Goal: Information Seeking & Learning: Learn about a topic

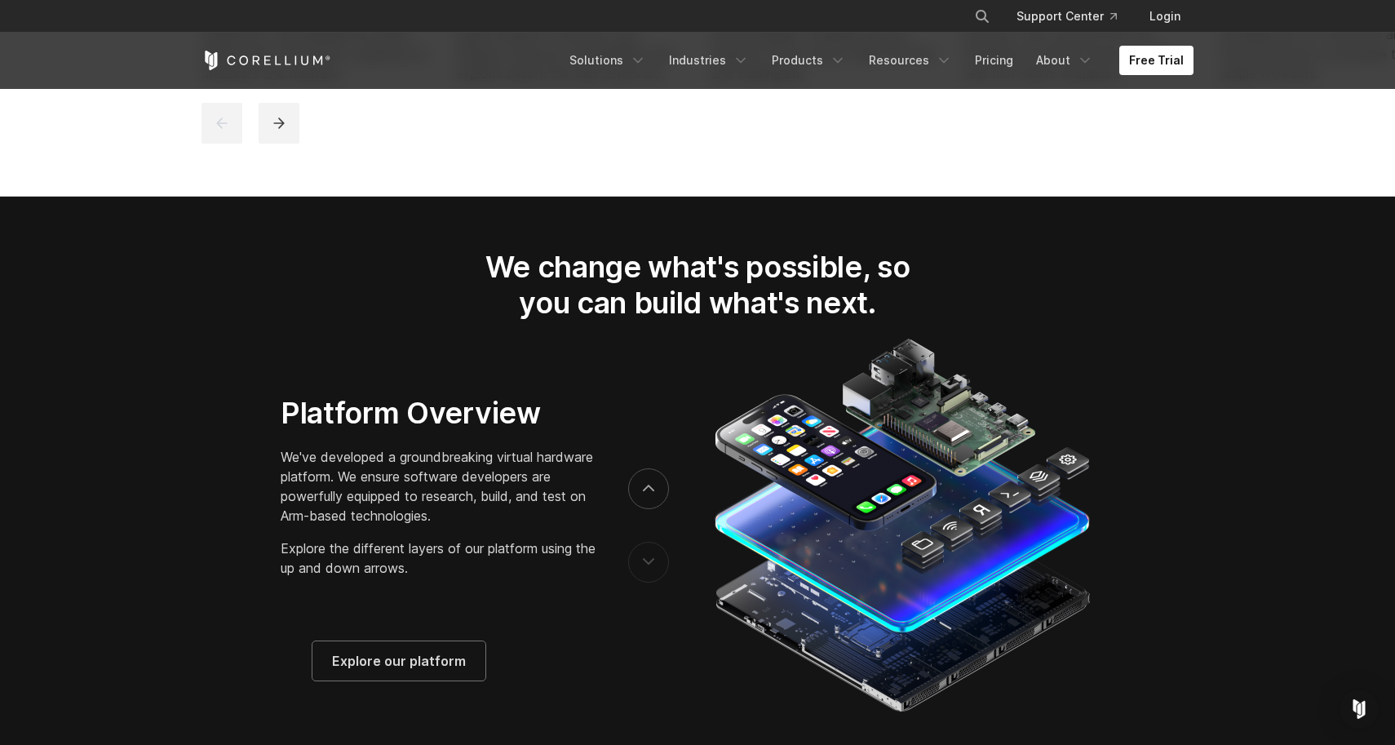
scroll to position [2450, 0]
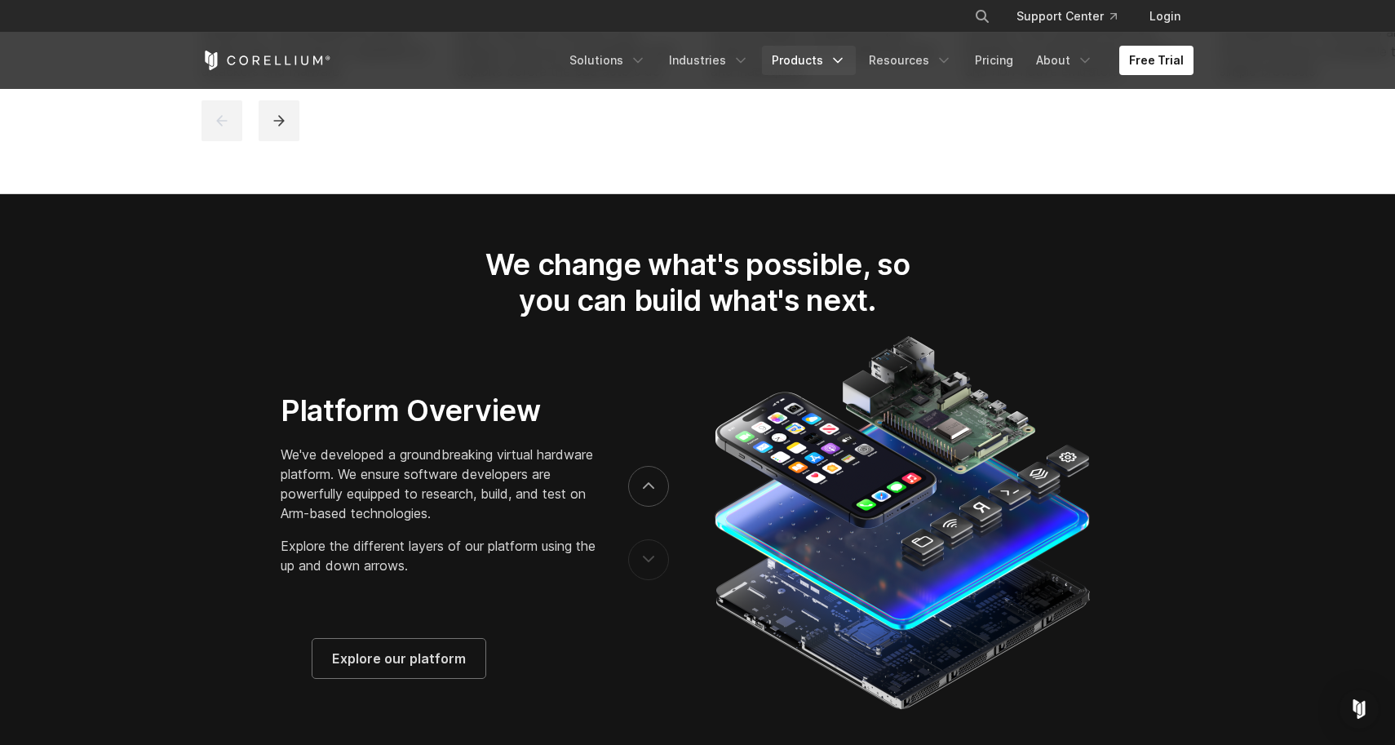
click at [814, 62] on link "Products" at bounding box center [809, 60] width 94 height 29
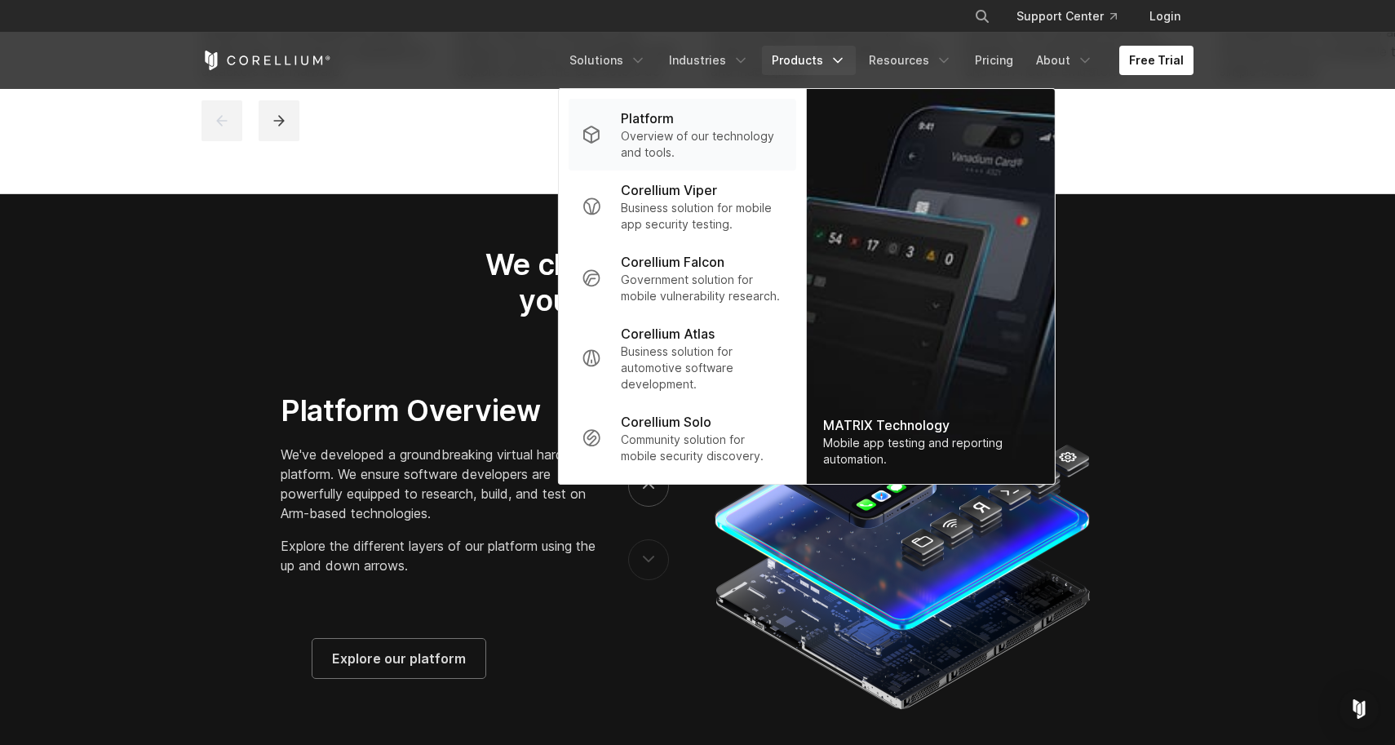
click at [725, 146] on p "Overview of our technology and tools." at bounding box center [702, 144] width 162 height 33
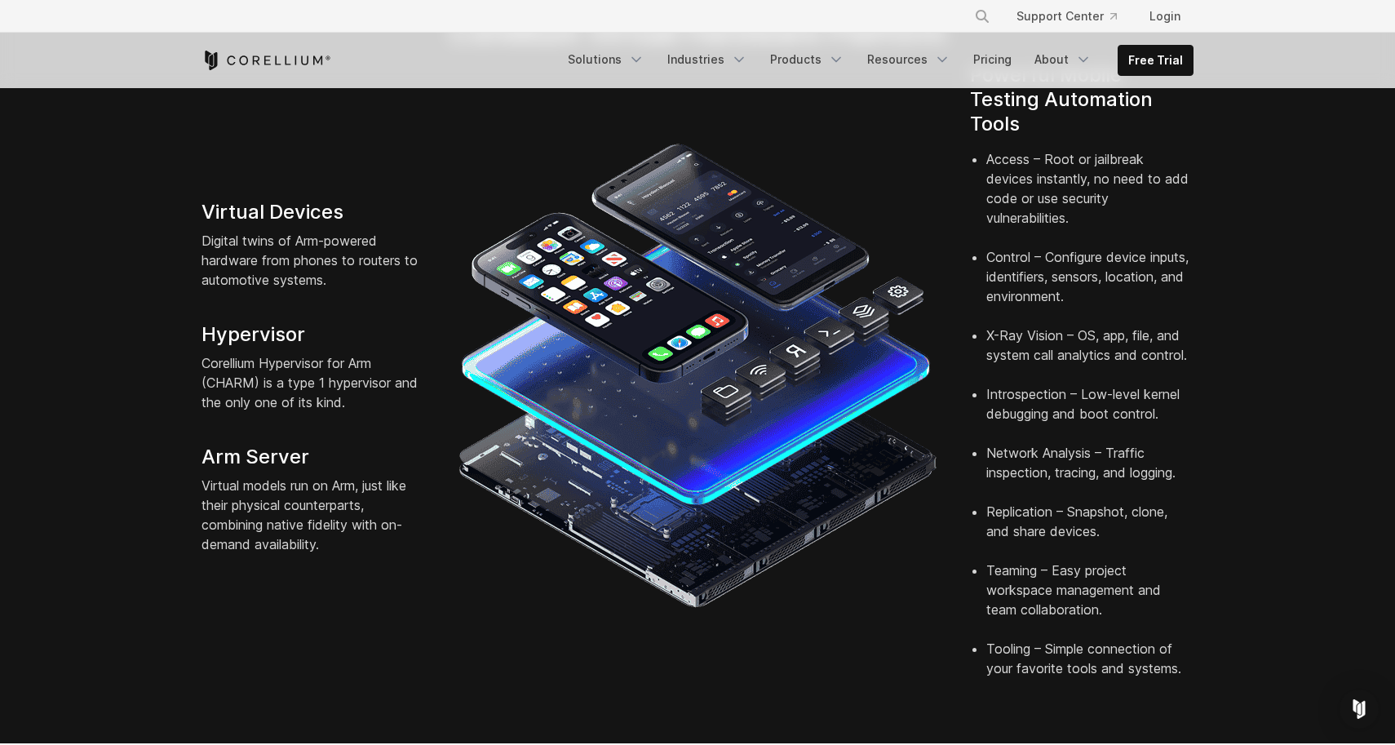
scroll to position [406, 0]
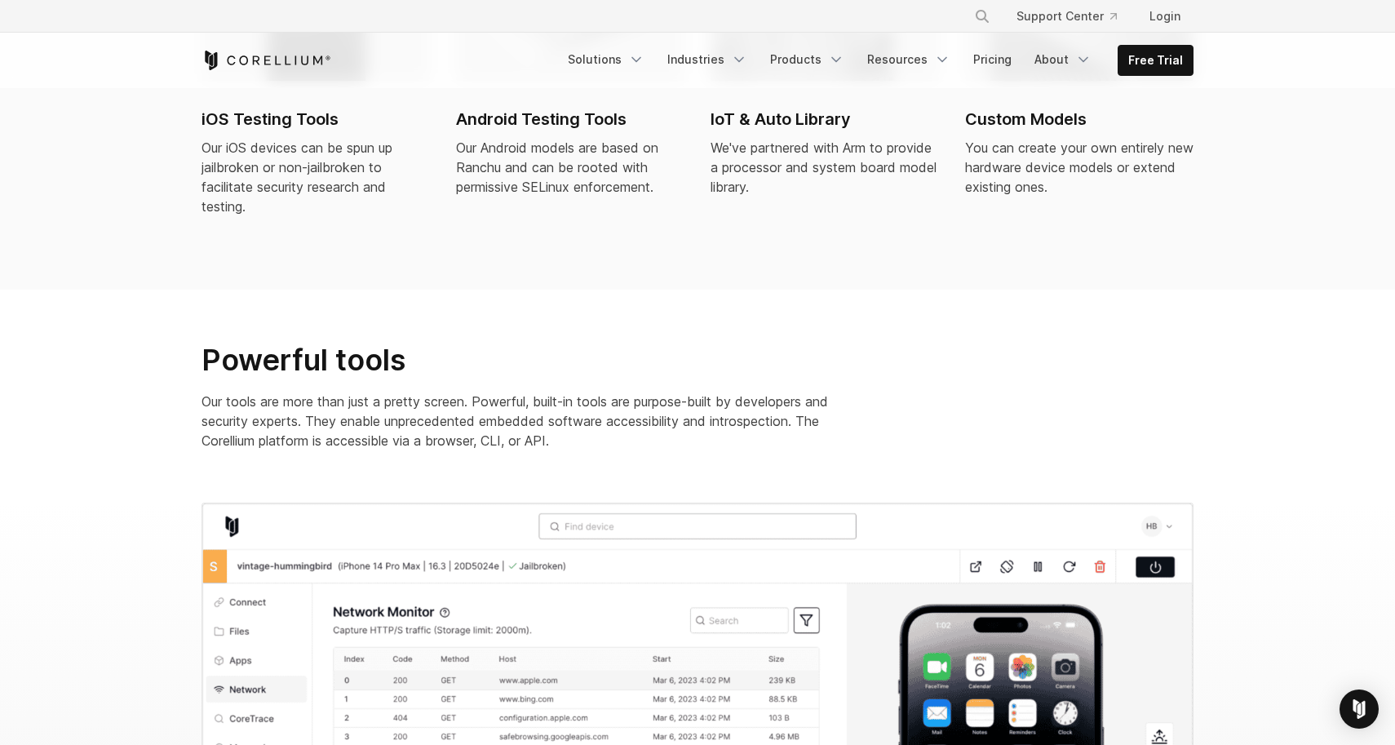
click at [711, 215] on div "iOS Testing Tools Our iOS devices can be spun up jailbroken or non-jailbroken t…" at bounding box center [697, 108] width 1025 height 338
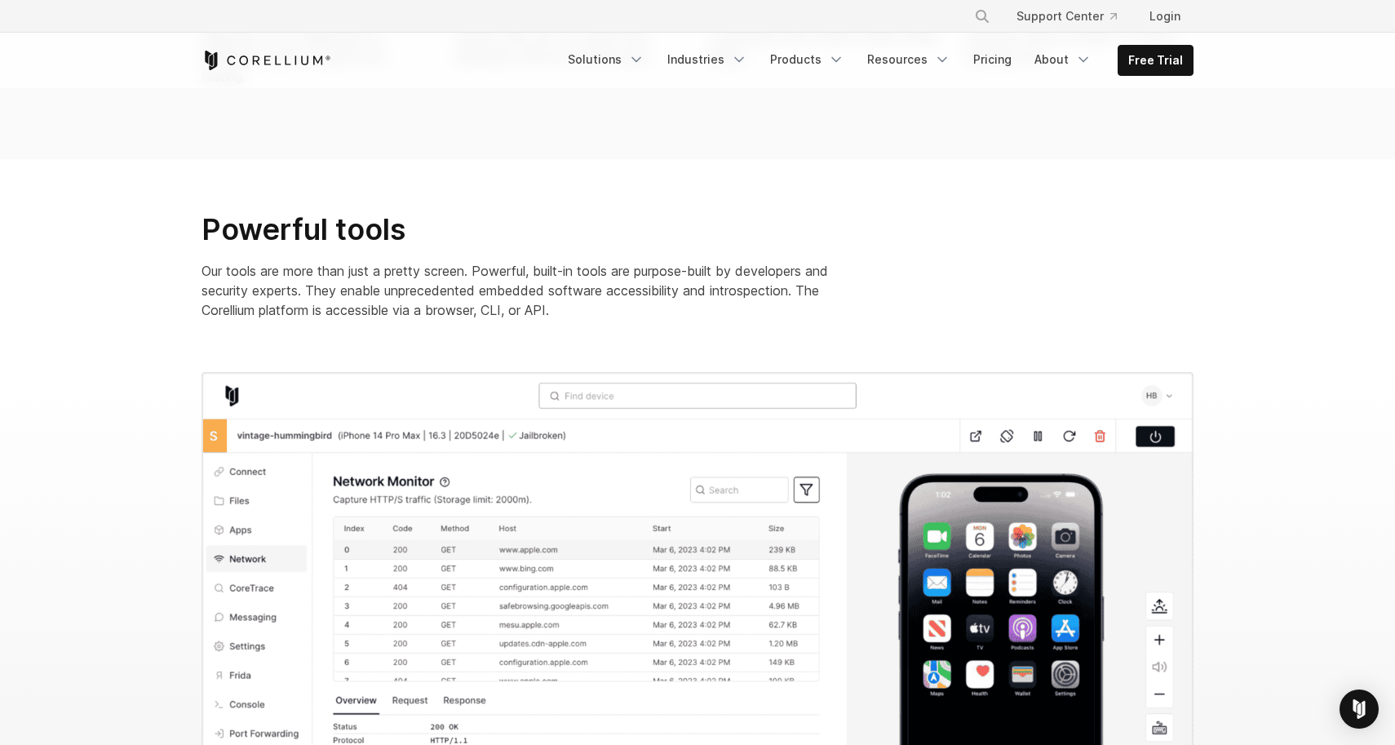
click at [711, 215] on h2 "Powerful tools" at bounding box center [528, 229] width 653 height 37
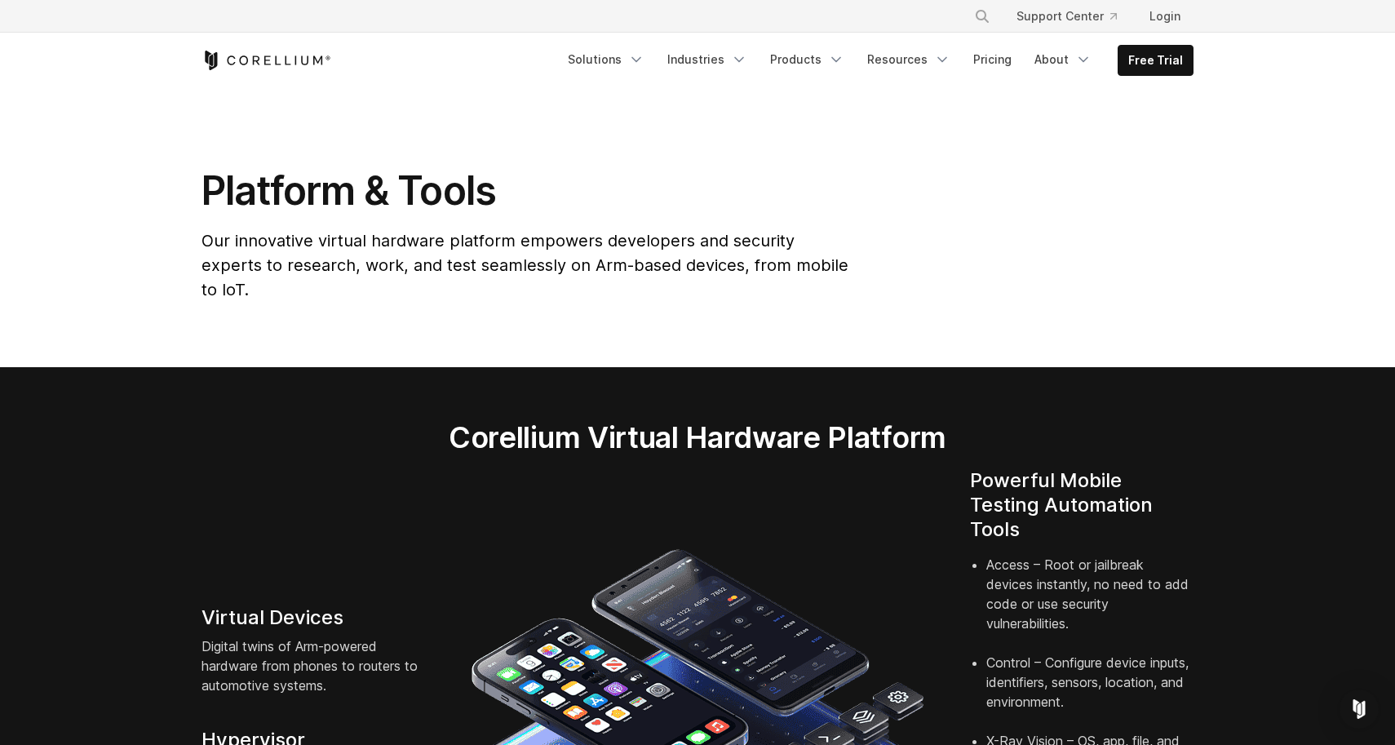
scroll to position [0, 0]
click at [1014, 64] on link "Pricing" at bounding box center [993, 59] width 58 height 29
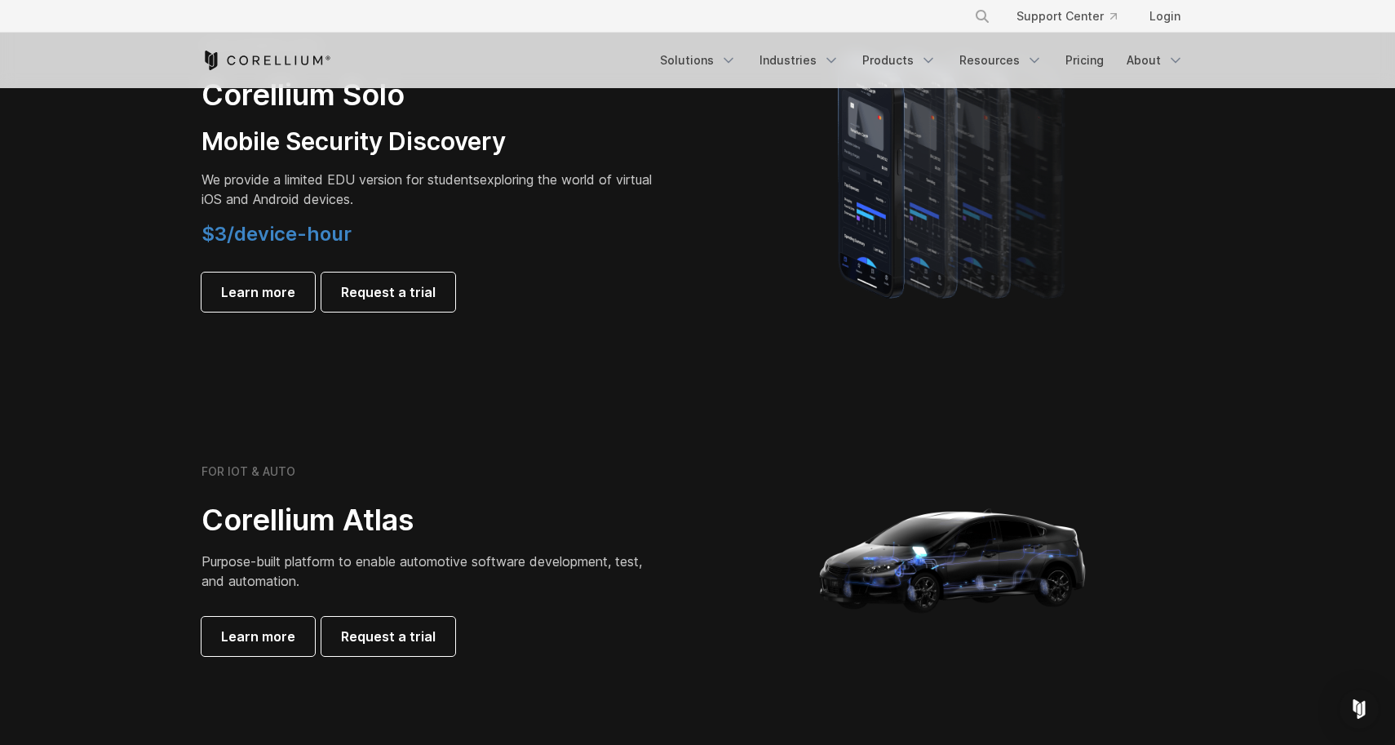
scroll to position [1221, 0]
click at [253, 285] on span "Learn more" at bounding box center [258, 292] width 74 height 20
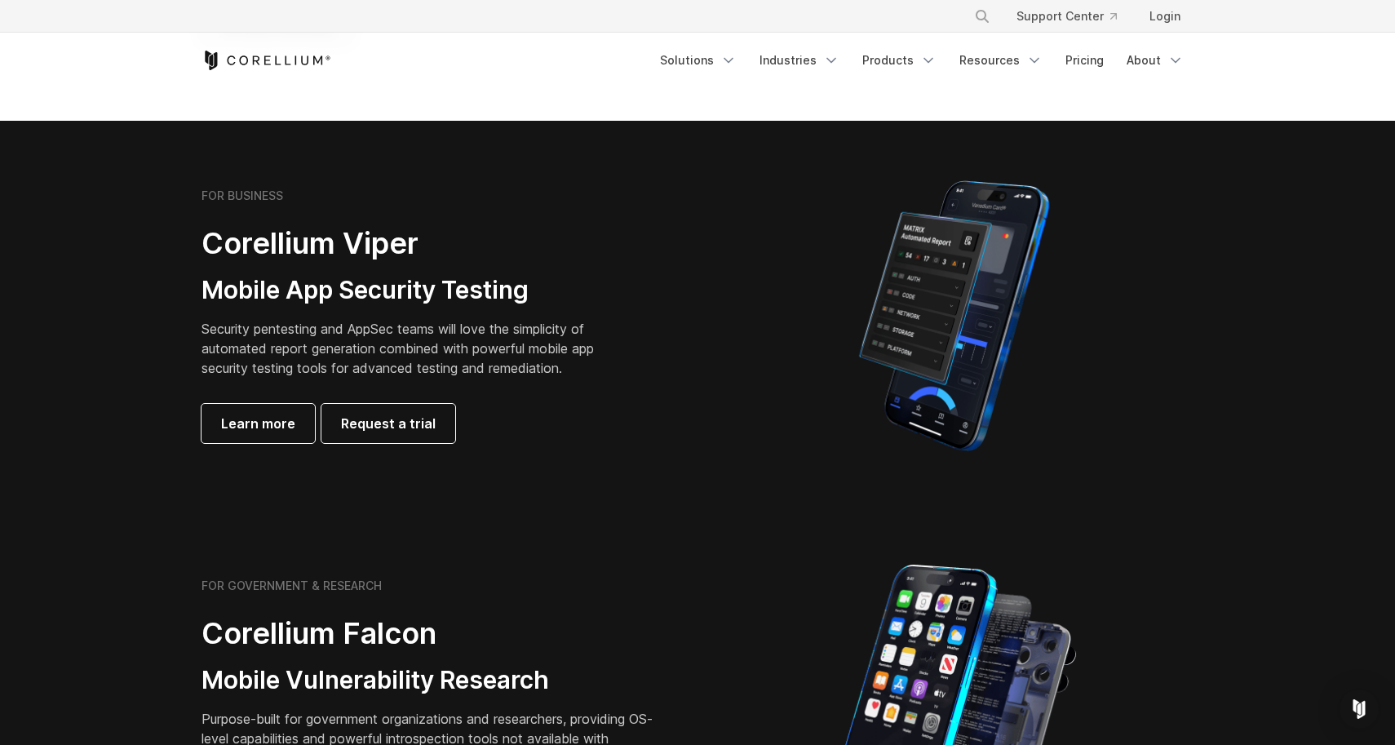
scroll to position [299, 0]
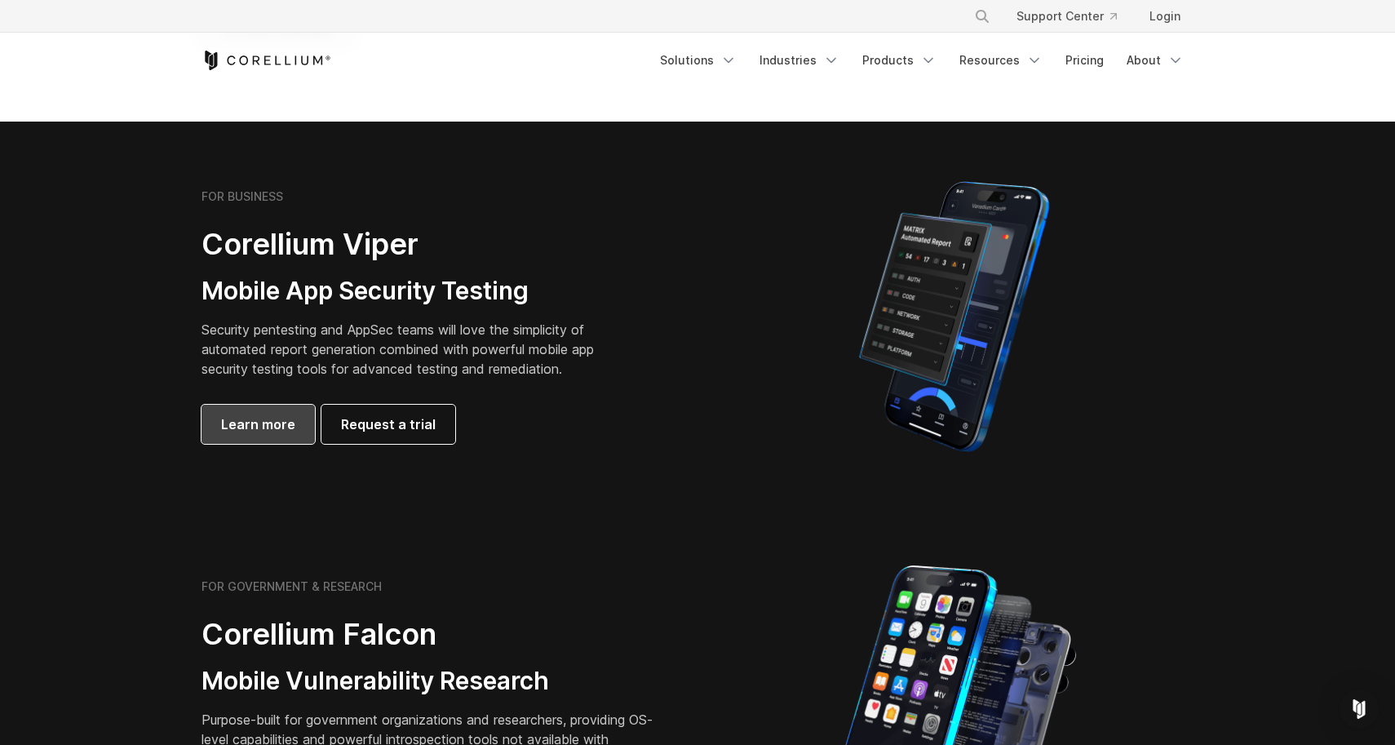
click at [274, 434] on link "Learn more" at bounding box center [258, 424] width 113 height 39
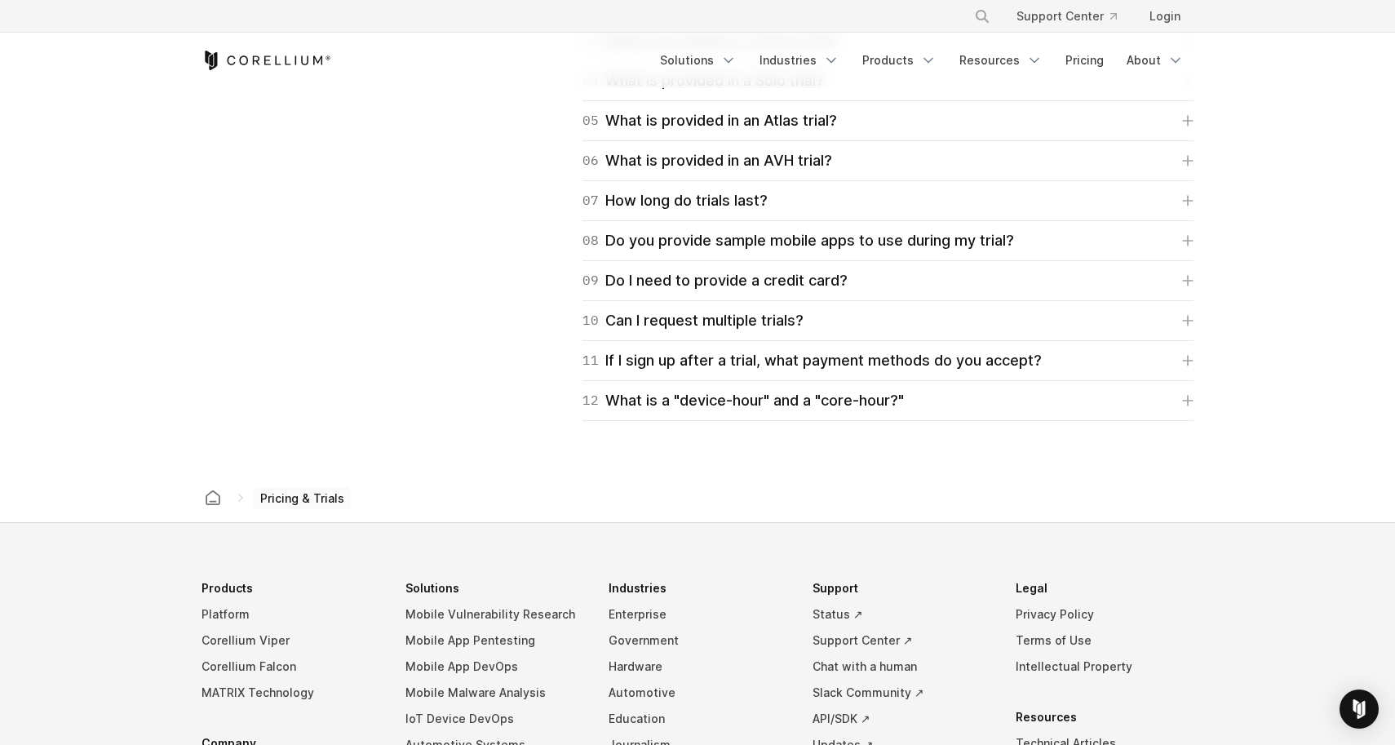
scroll to position [2560, 0]
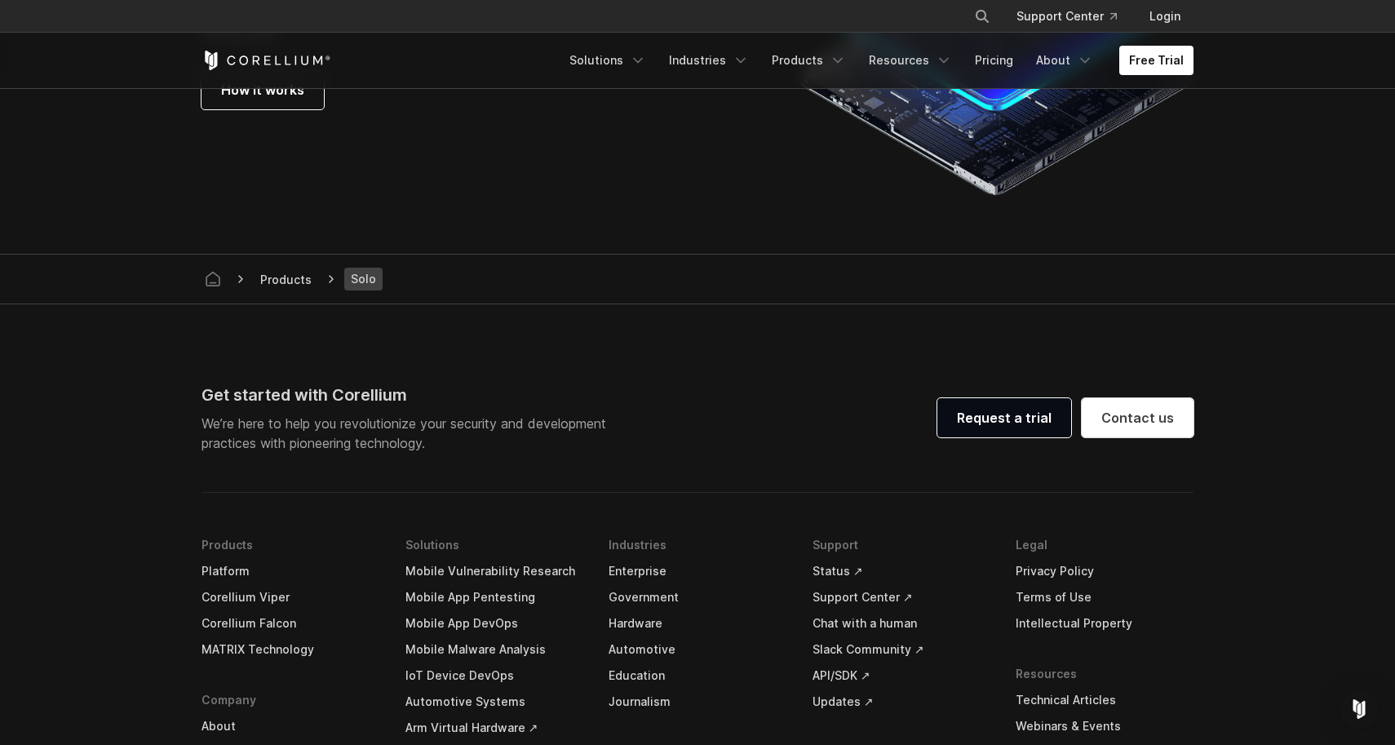
scroll to position [3265, 0]
